Goal: Information Seeking & Learning: Learn about a topic

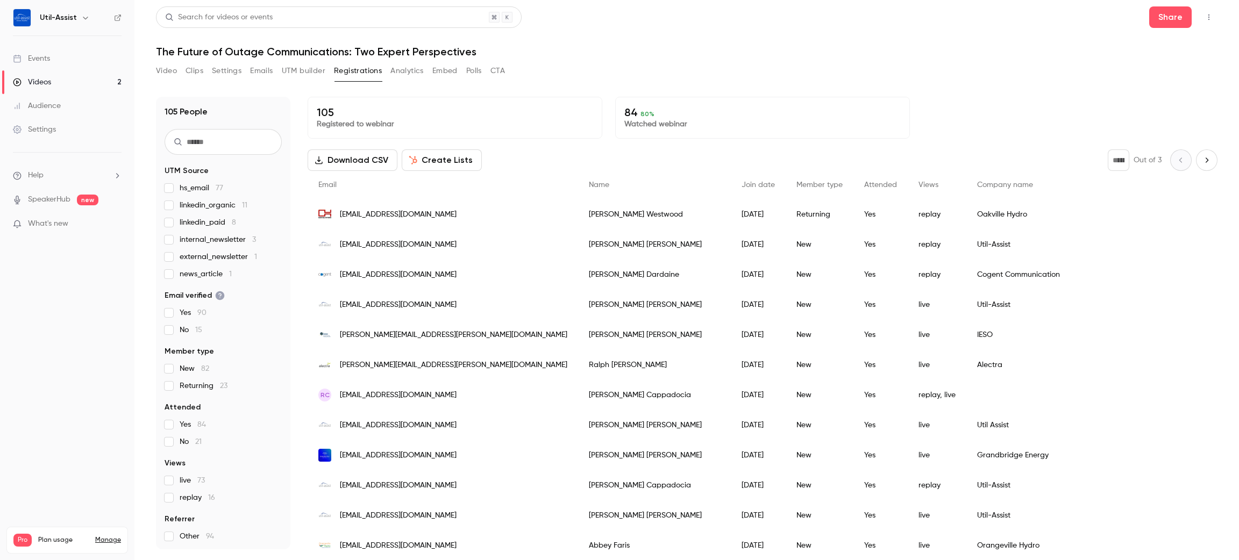
drag, startPoint x: 738, startPoint y: 42, endPoint x: 658, endPoint y: 44, distance: 79.6
click at [739, 42] on header "Search for videos or events Share The Future of Outage Communications: Two Expe…" at bounding box center [686, 32] width 1061 height 52
click at [88, 57] on link "Events" at bounding box center [67, 59] width 134 height 24
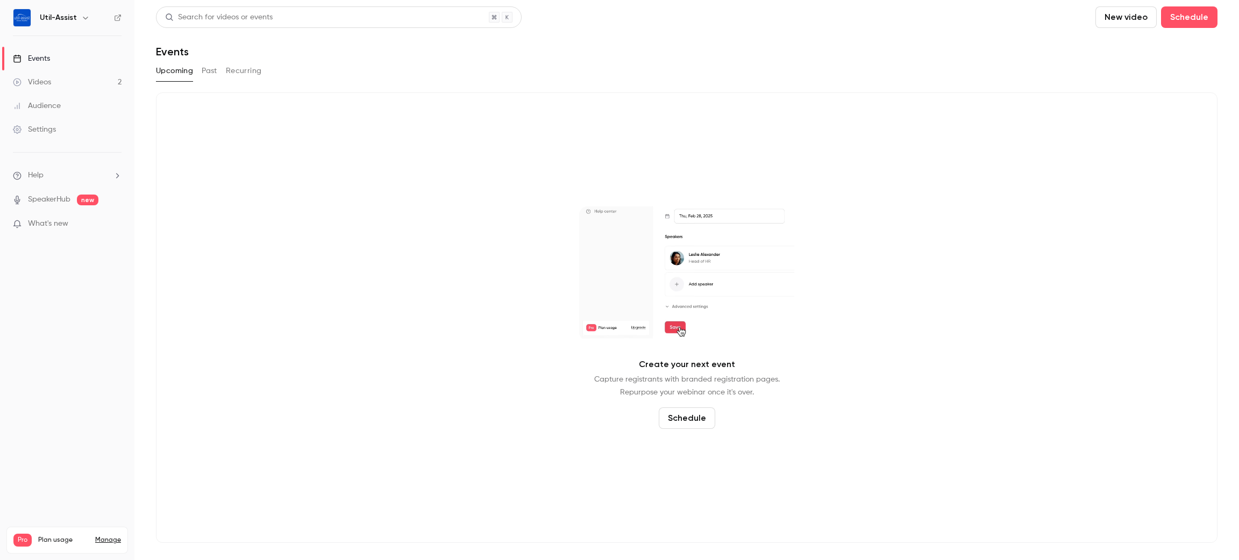
click at [204, 73] on button "Past" at bounding box center [210, 70] width 16 height 17
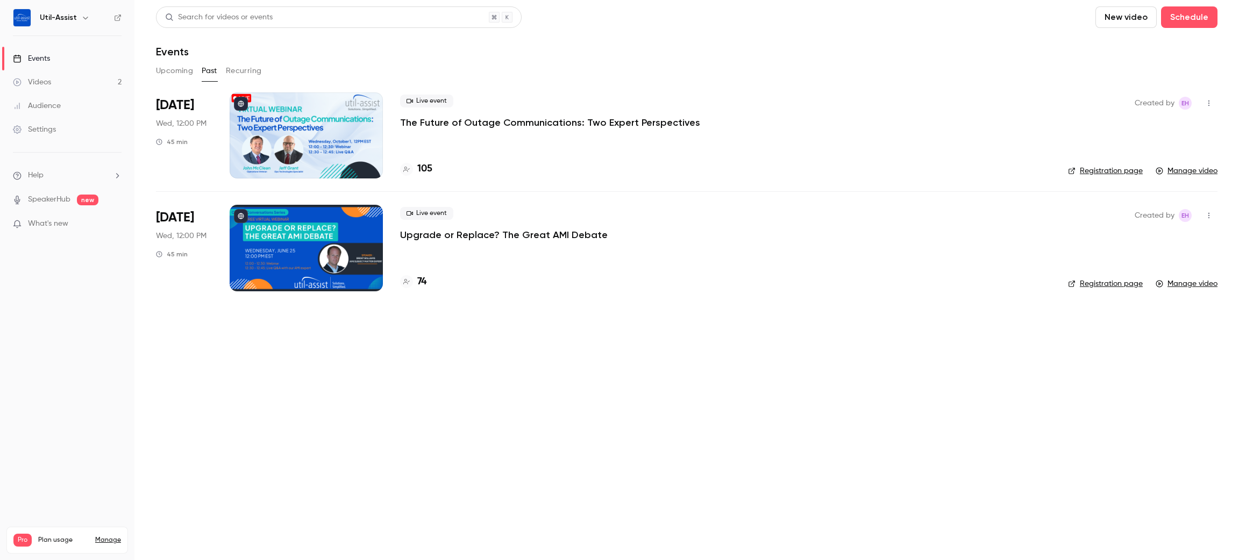
click at [51, 80] on div "Videos" at bounding box center [32, 82] width 38 height 11
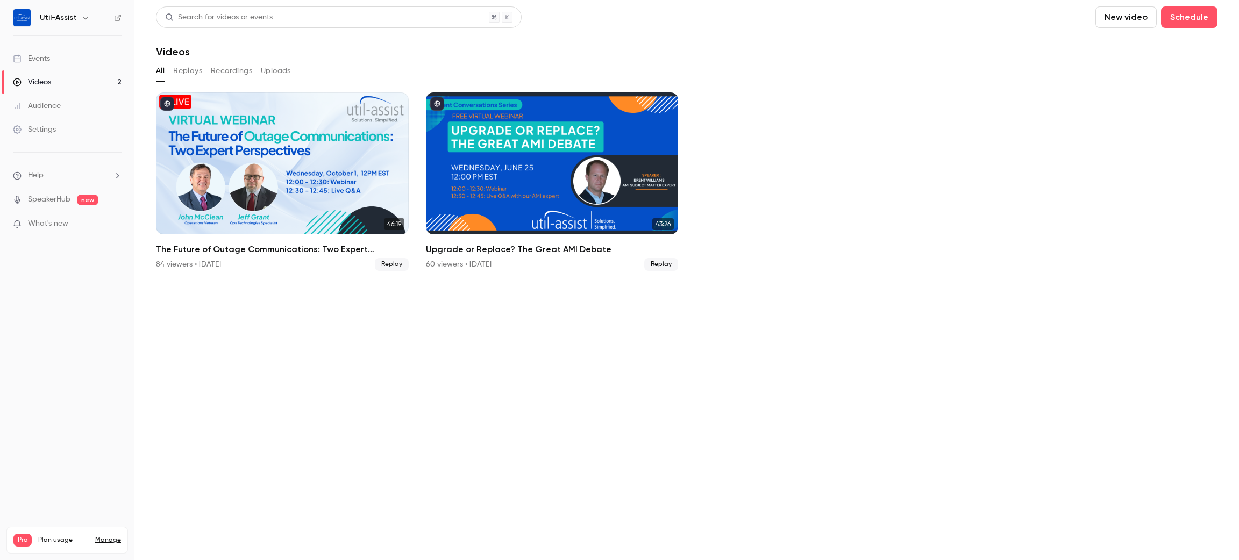
click at [224, 71] on button "Recordings" at bounding box center [231, 70] width 41 height 17
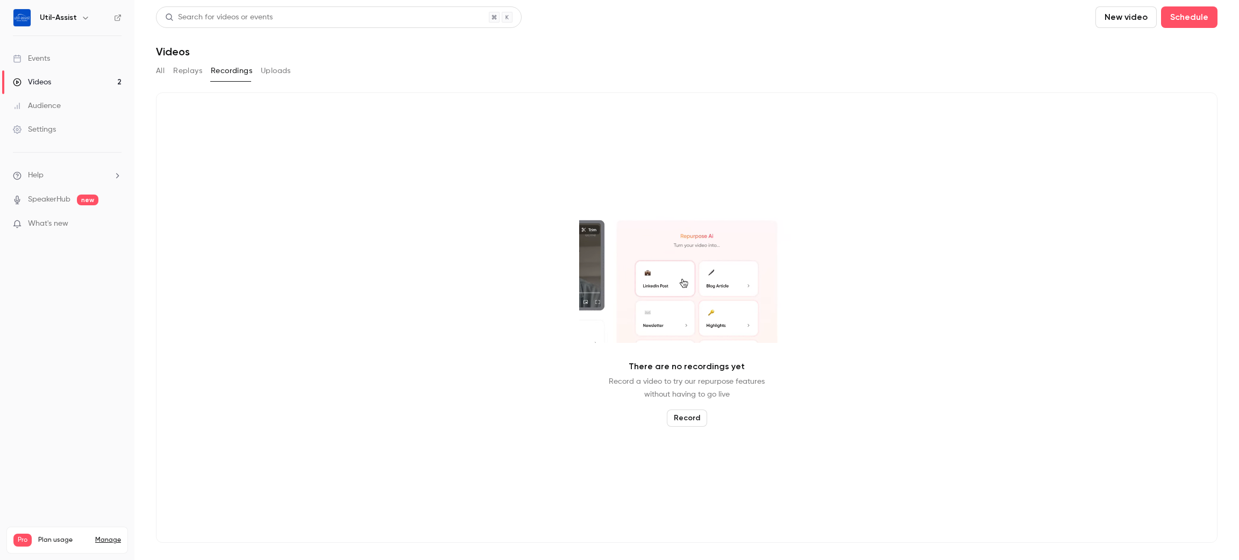
click at [193, 78] on button "Replays" at bounding box center [187, 70] width 29 height 17
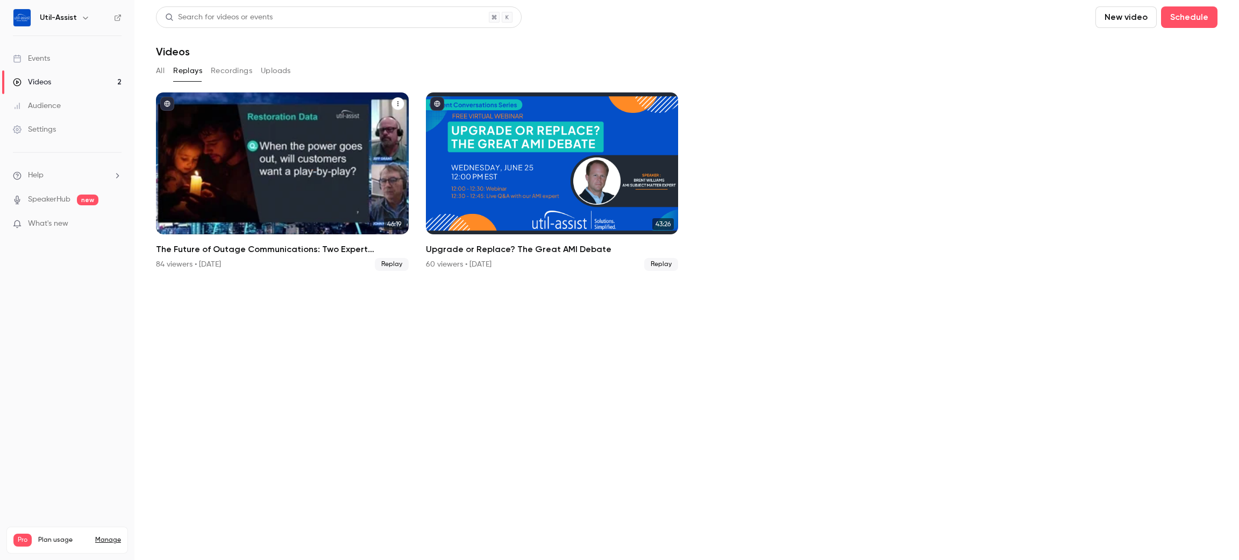
click at [239, 250] on h2 "The Future of Outage Communications: Two Expert Perspectives" at bounding box center [282, 249] width 253 height 13
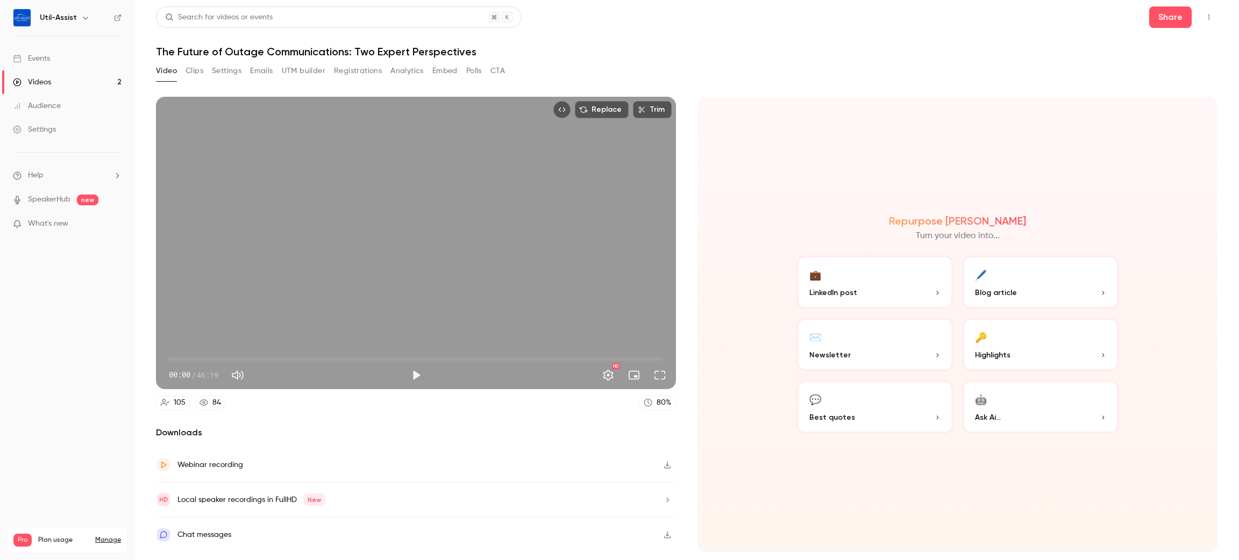
click at [411, 70] on button "Analytics" at bounding box center [406, 70] width 33 height 17
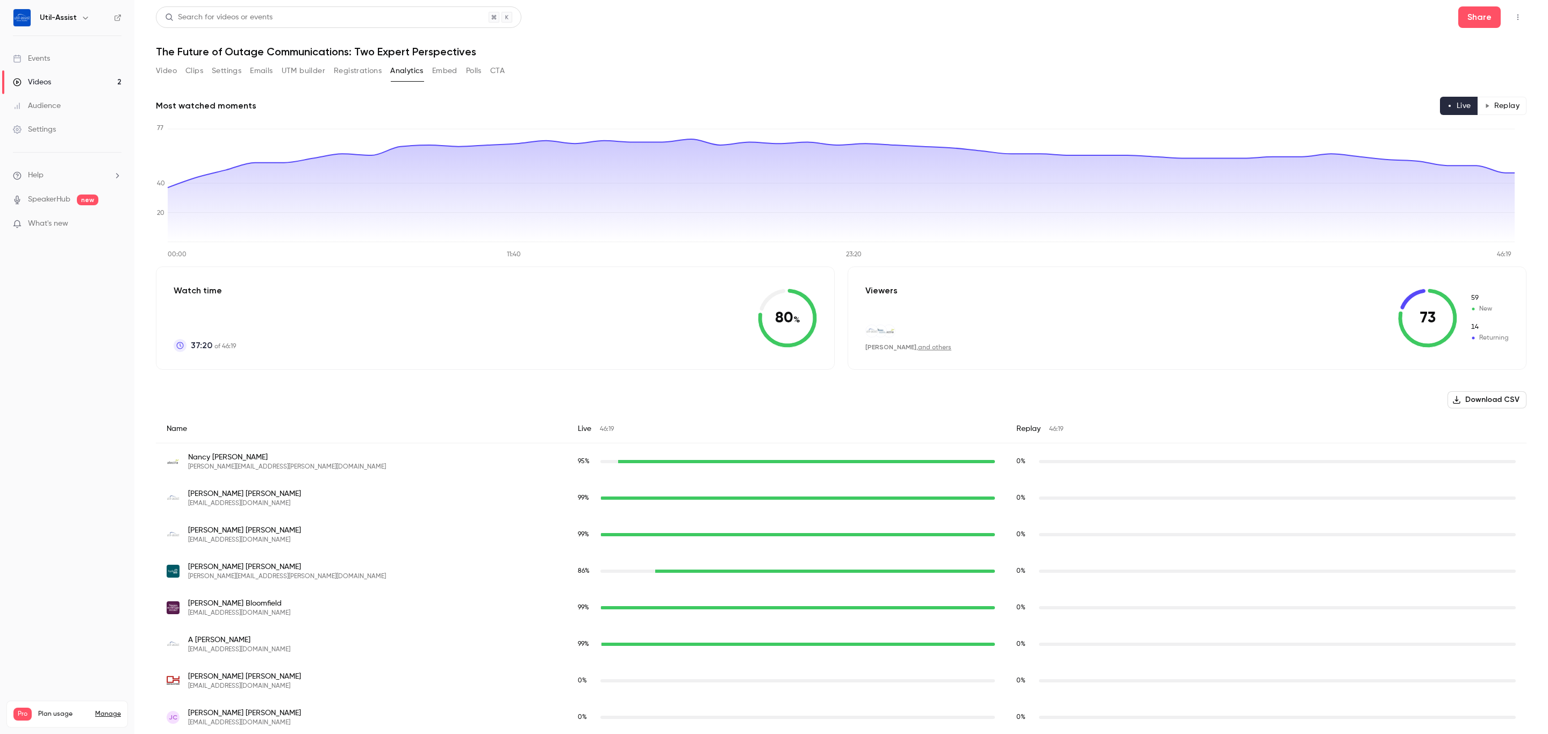
click at [220, 51] on h1 "The Future of Outage Communications: Two Expert Perspectives" at bounding box center [841, 51] width 1371 height 13
click at [168, 73] on button "Video" at bounding box center [166, 70] width 21 height 17
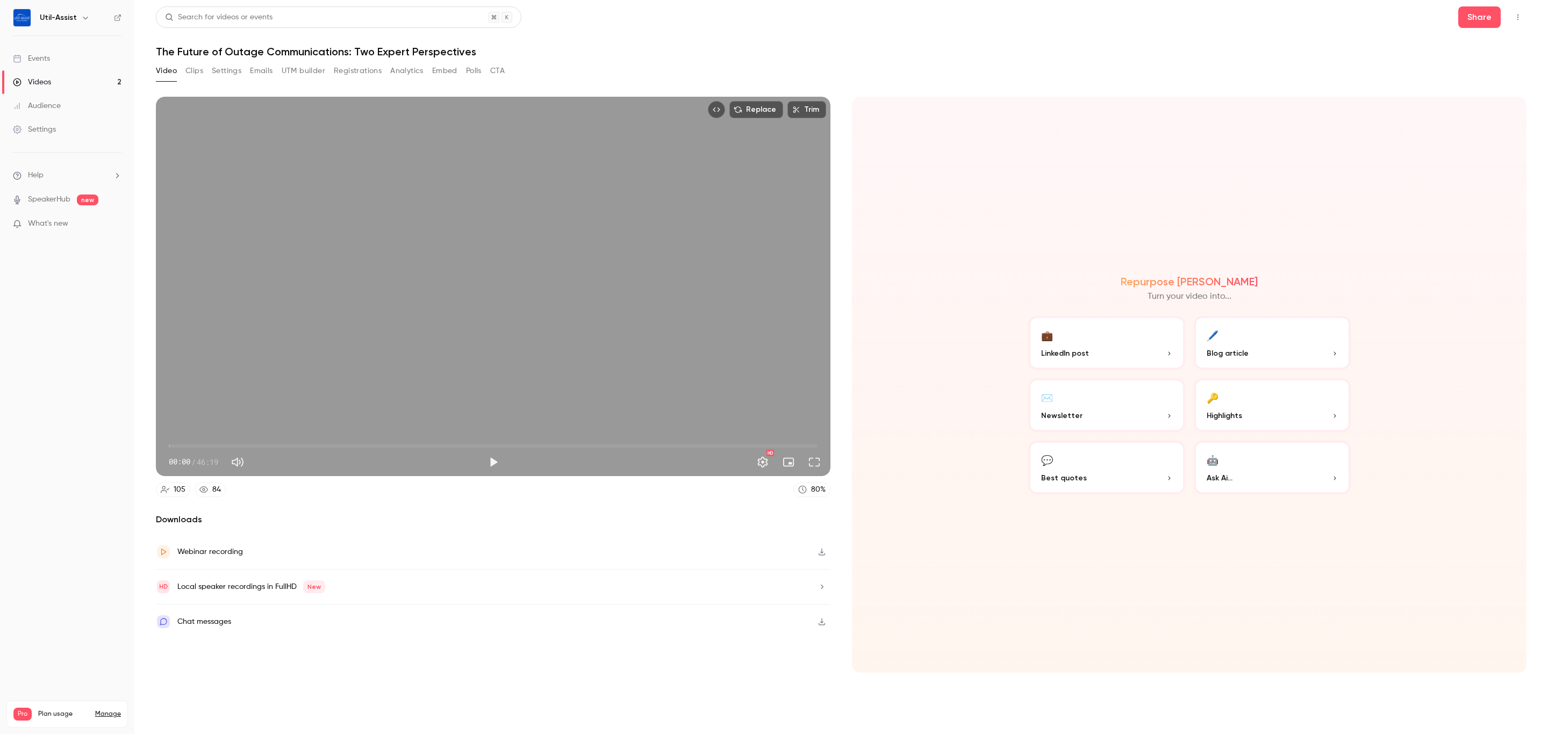
click at [408, 73] on button "Analytics" at bounding box center [406, 70] width 33 height 17
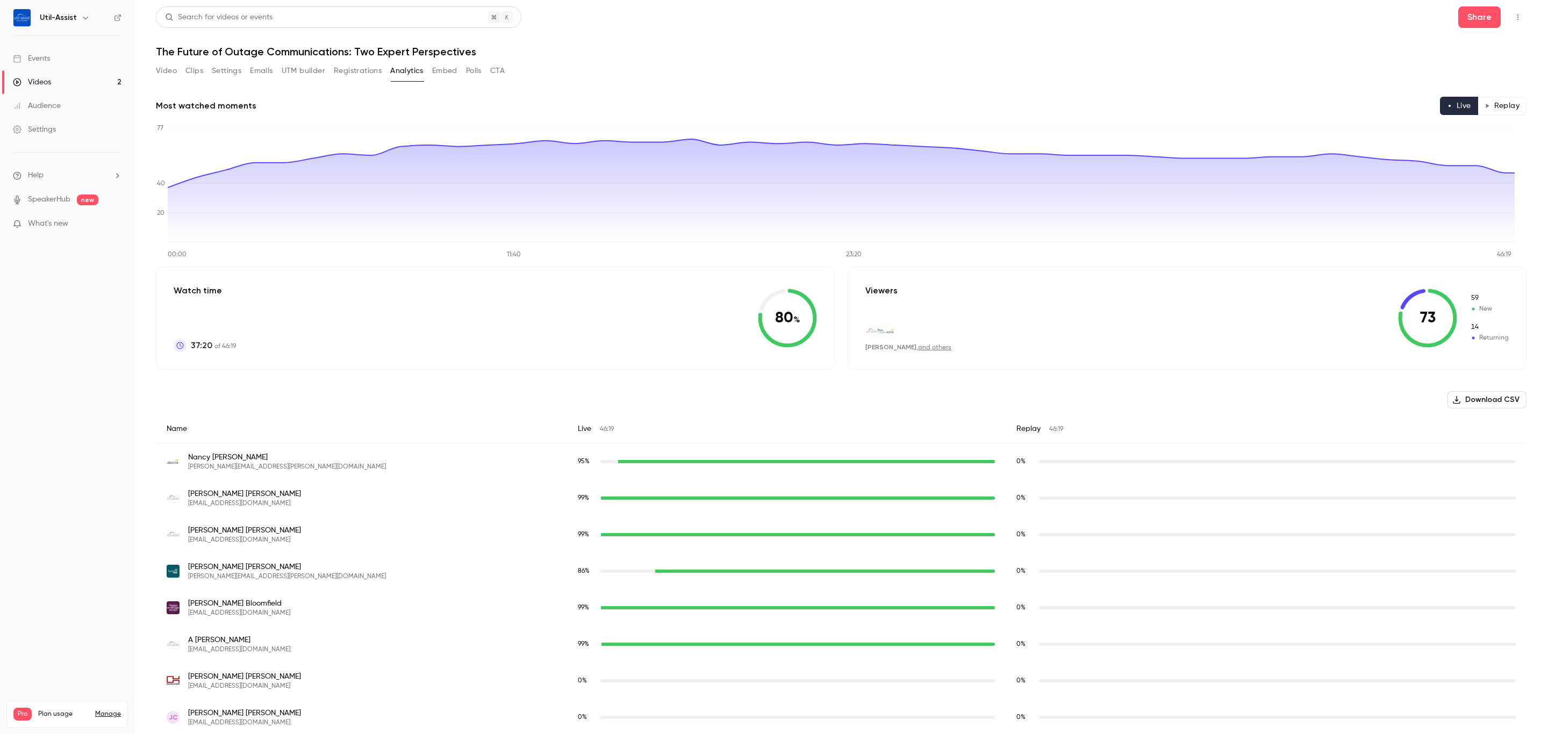
click at [1238, 102] on button "Replay" at bounding box center [1502, 106] width 49 height 18
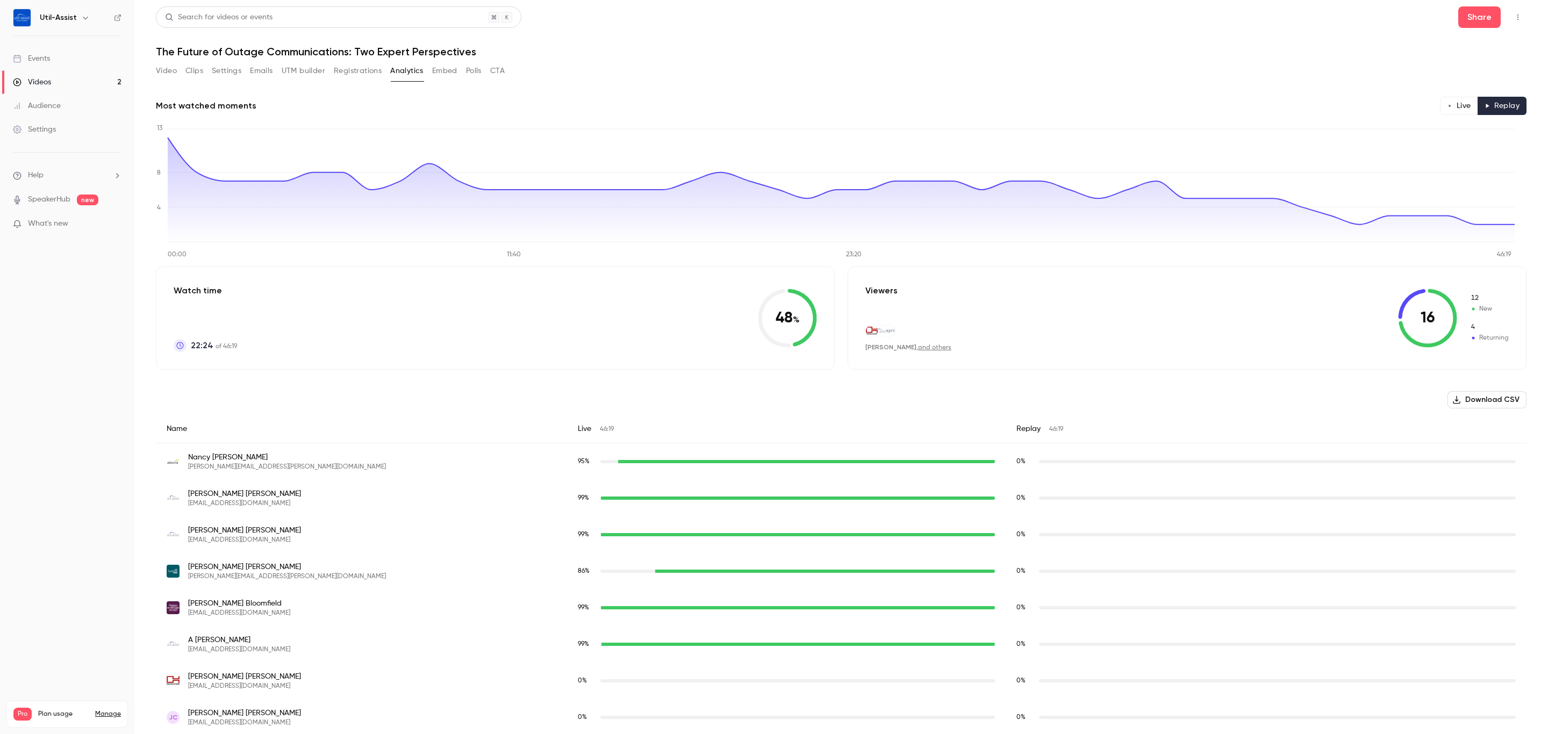
click at [1238, 102] on button "Live" at bounding box center [1459, 106] width 38 height 18
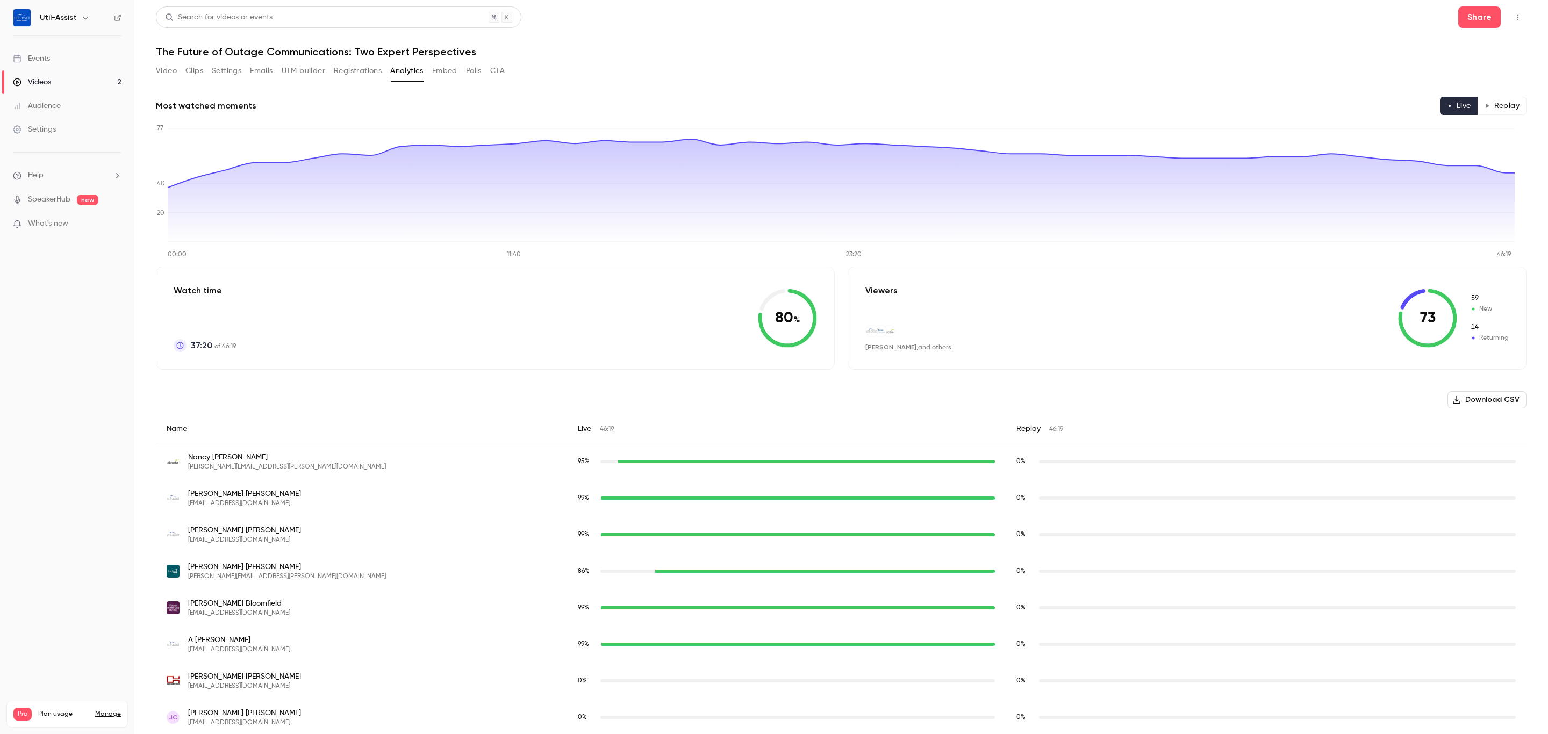
drag, startPoint x: 46, startPoint y: 79, endPoint x: 61, endPoint y: 79, distance: 15.6
click at [46, 79] on div "Videos" at bounding box center [32, 82] width 38 height 11
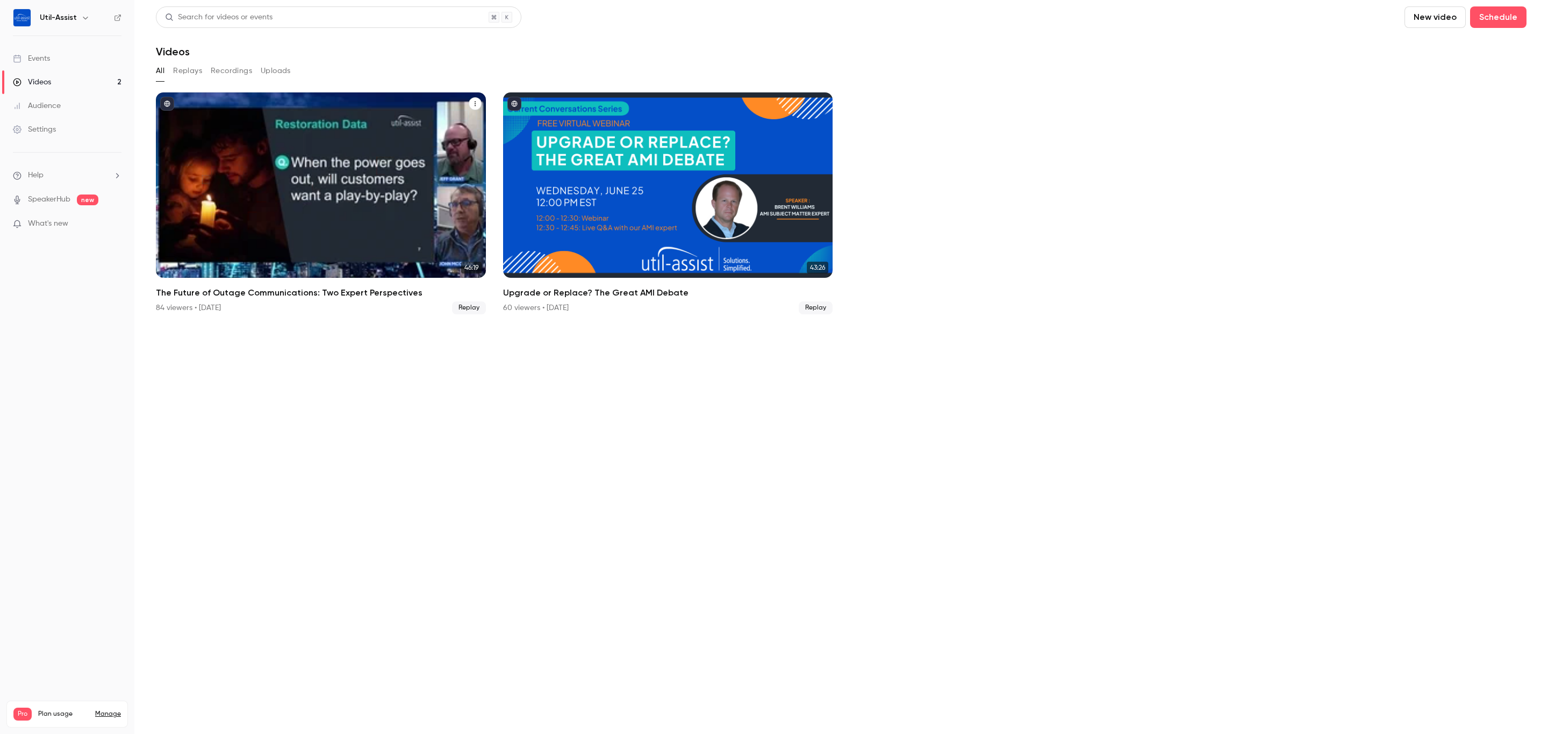
click at [181, 309] on div "84 viewers • [DATE]" at bounding box center [188, 308] width 65 height 11
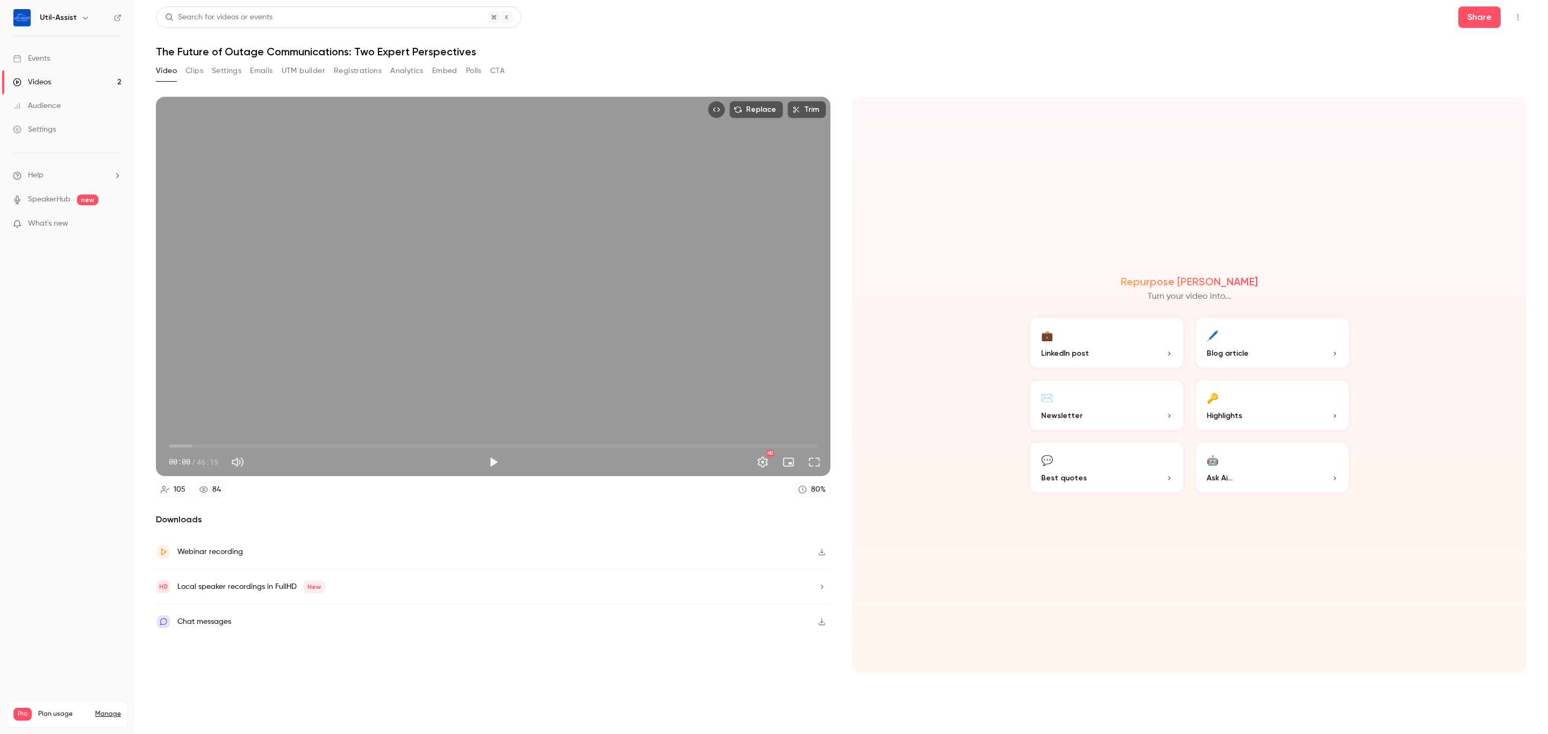
click at [399, 67] on button "Analytics" at bounding box center [406, 70] width 33 height 17
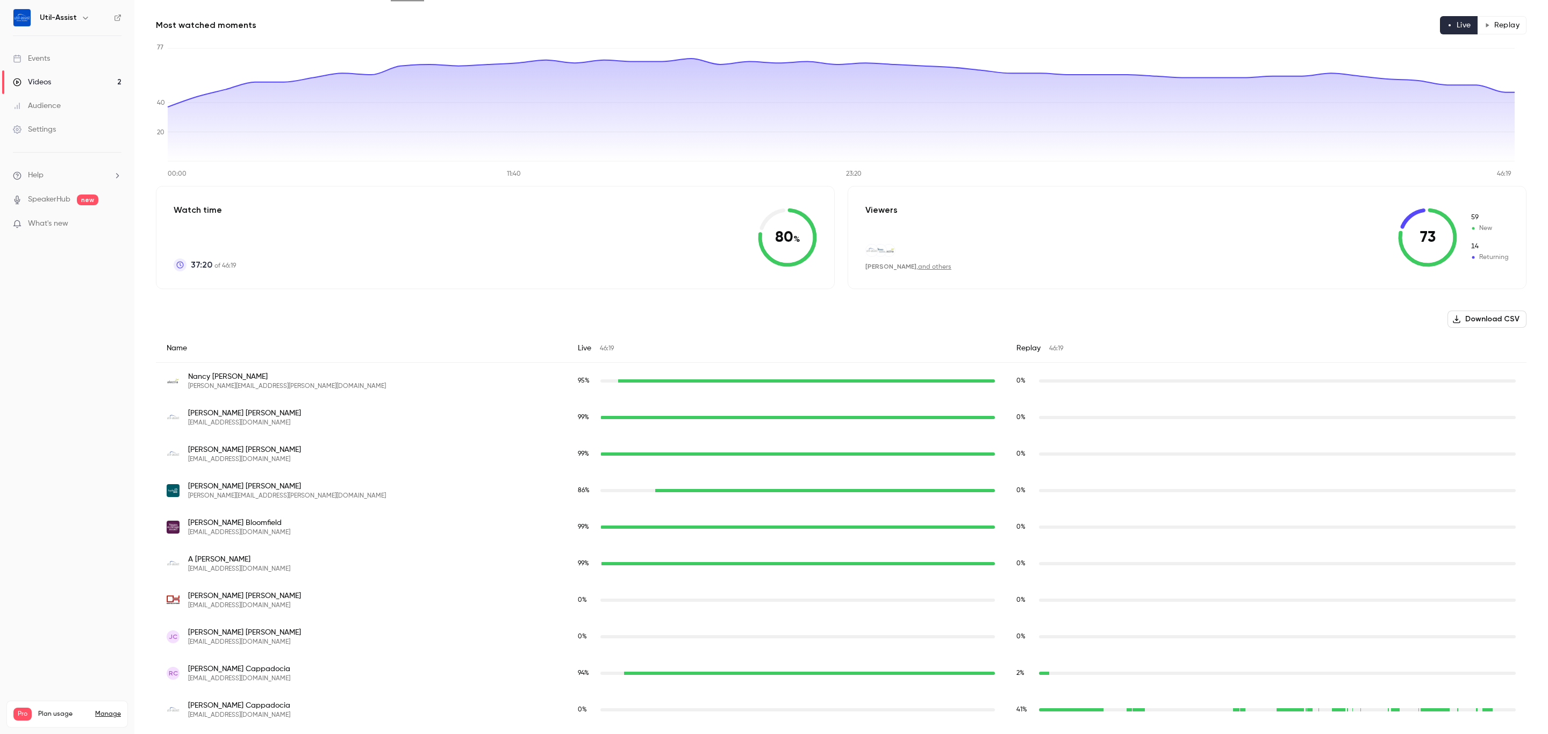
scroll to position [403, 0]
